Goal: Task Accomplishment & Management: Complete application form

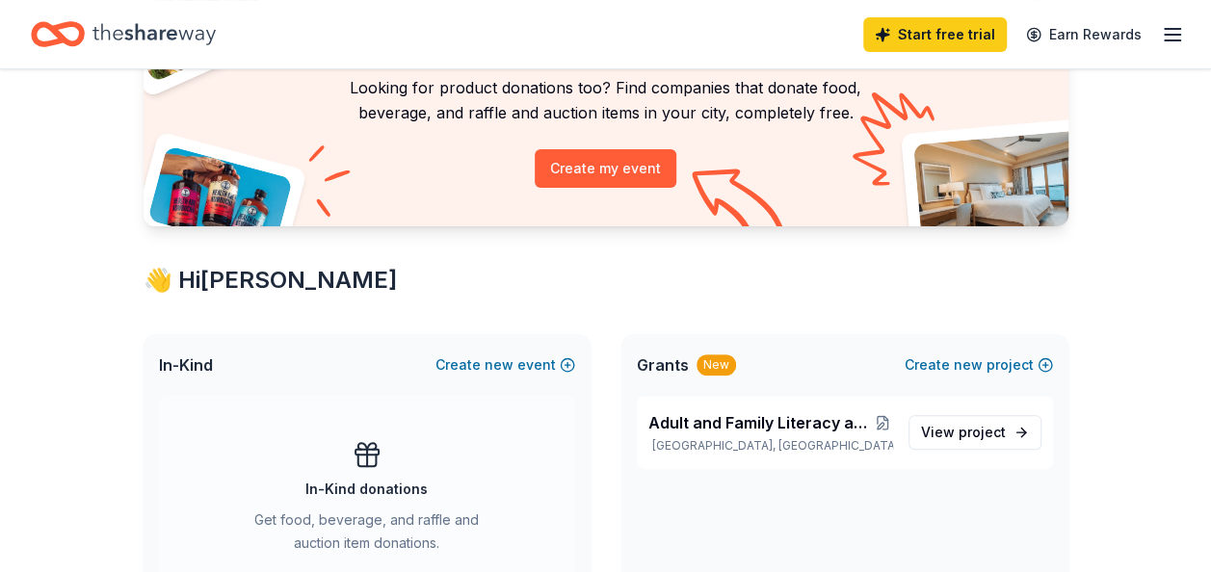
scroll to position [193, 0]
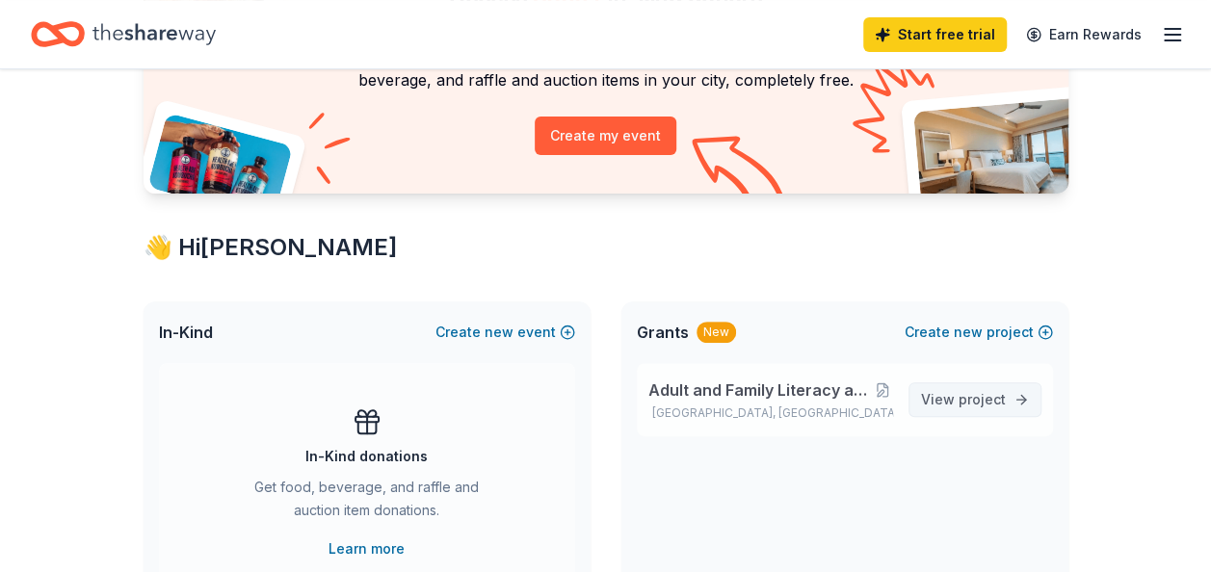
click at [965, 391] on span "project" at bounding box center [982, 399] width 47 height 16
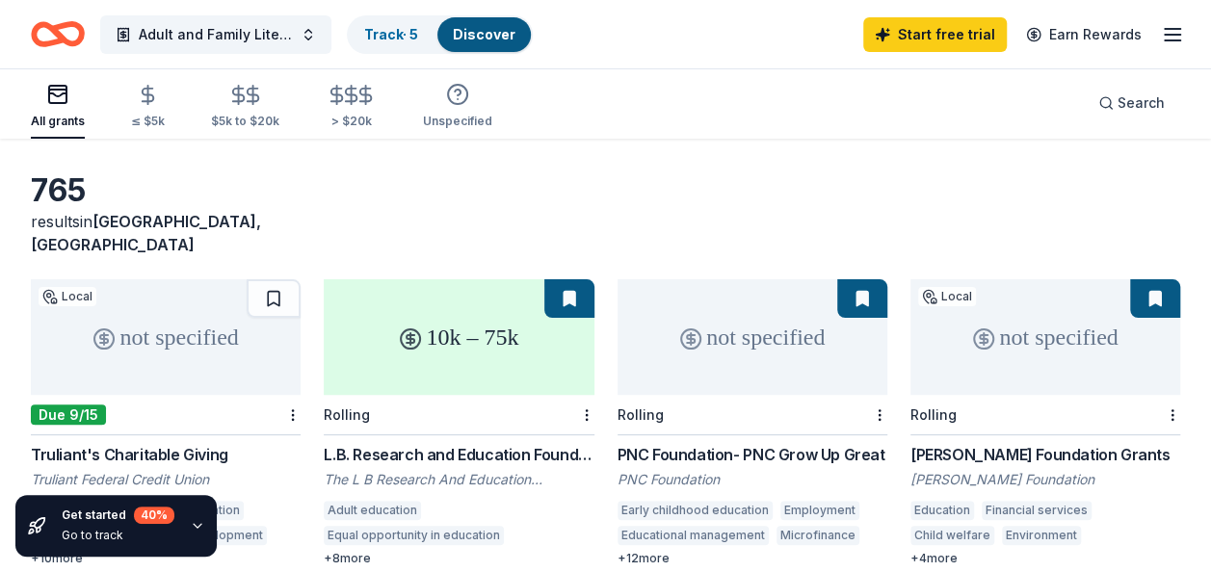
scroll to position [96, 0]
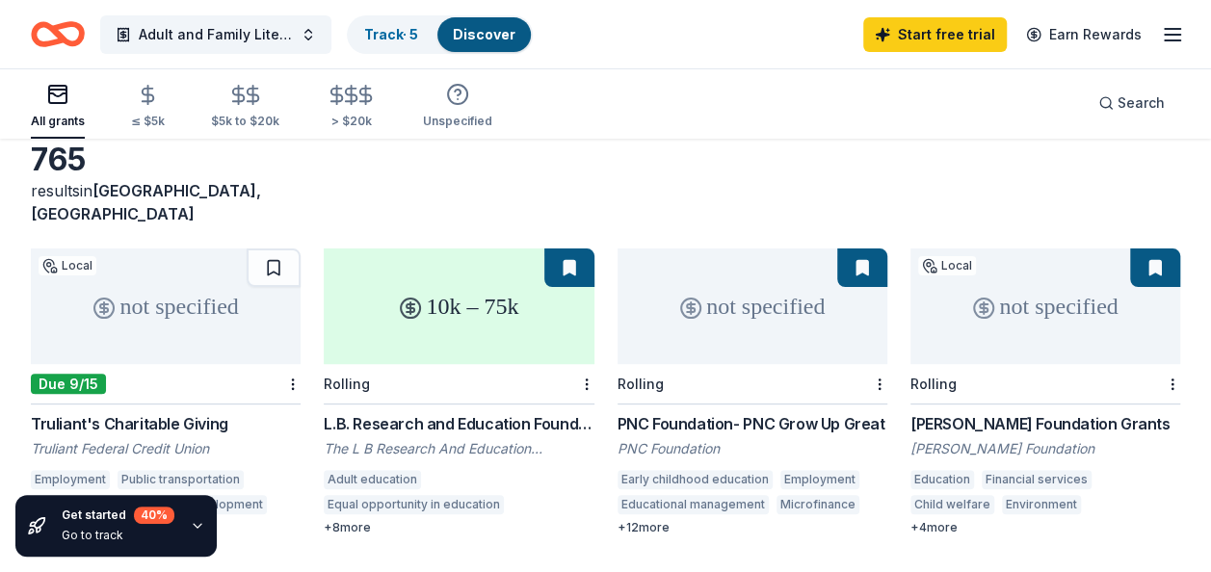
click at [923, 412] on div "[PERSON_NAME] Foundation Grants" at bounding box center [1045, 423] width 270 height 23
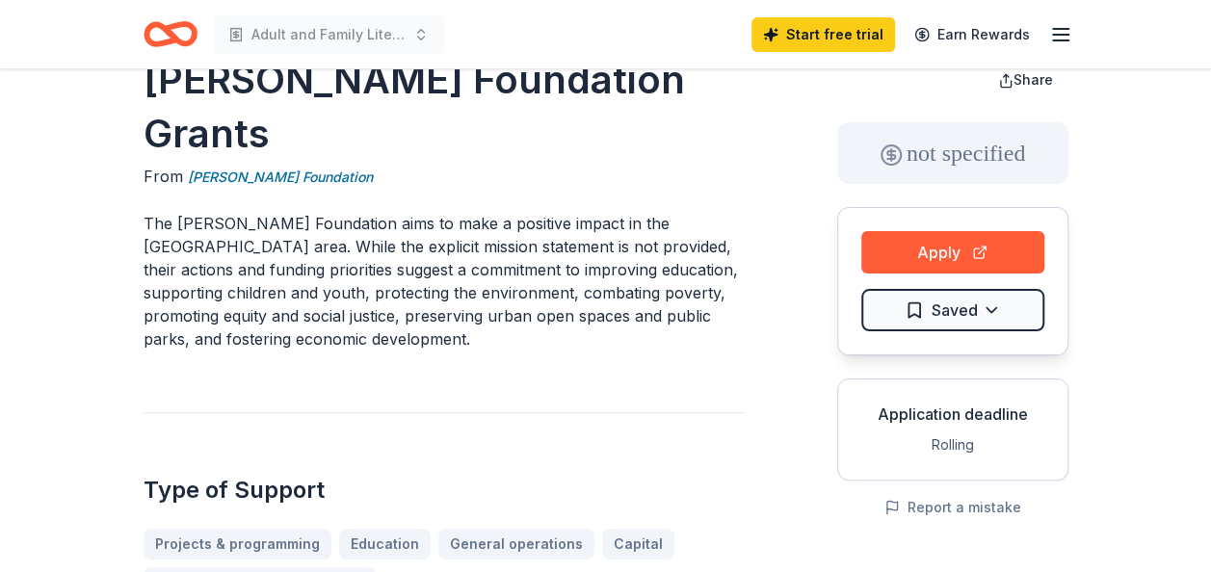
scroll to position [12, 0]
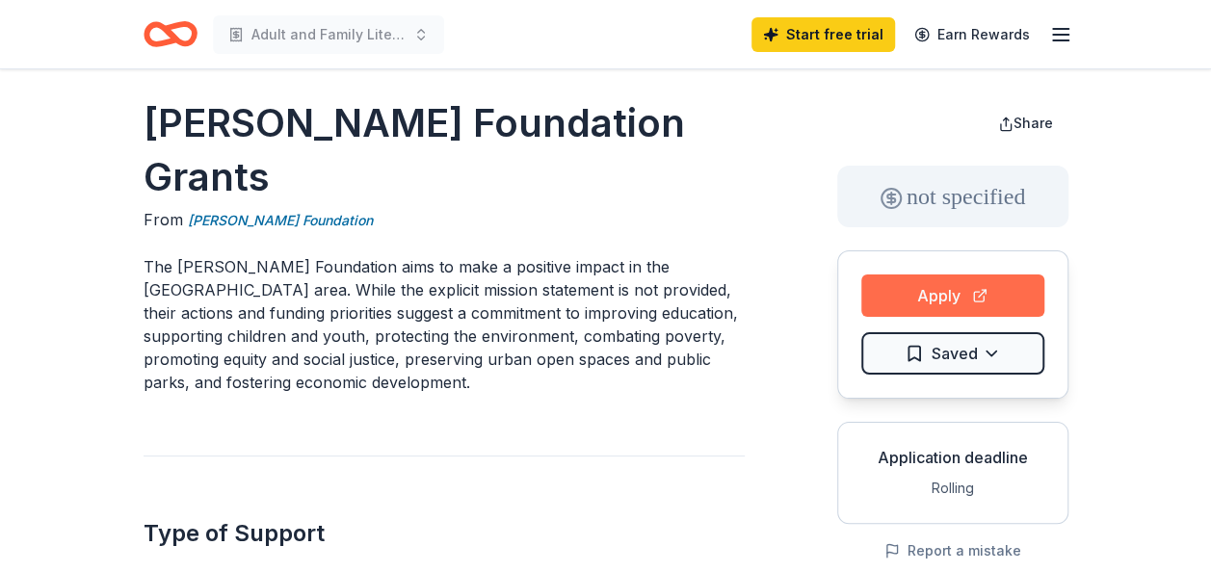
click at [1001, 293] on button "Apply" at bounding box center [952, 296] width 183 height 42
